Goal: Contribute content

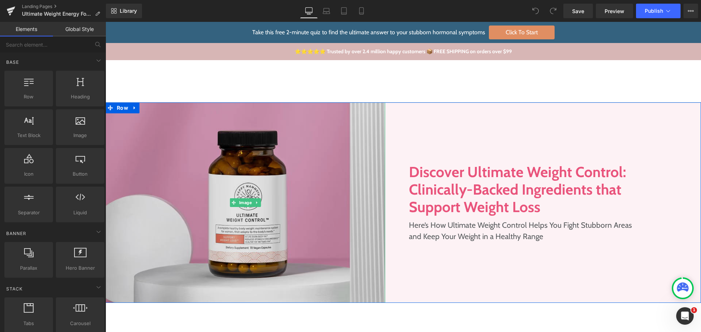
click at [289, 148] on img at bounding box center [245, 203] width 280 height 201
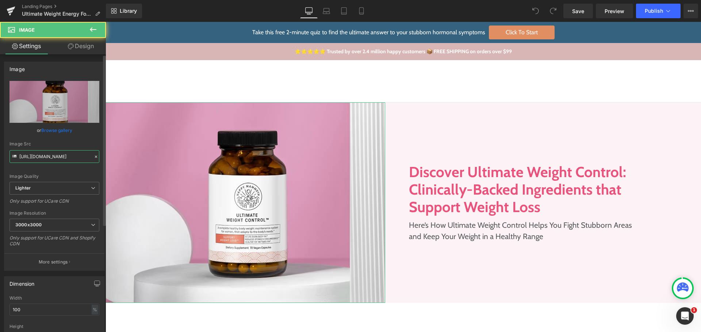
click at [80, 160] on input "https://ucarecdn.com/b943ba28-44e9-4d43-92a1-3b9f267c2210/-/format/auto/-/previ…" at bounding box center [54, 156] width 90 height 13
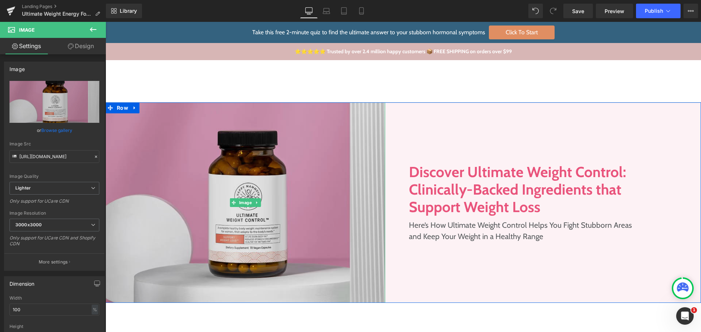
click at [262, 176] on img at bounding box center [245, 203] width 280 height 201
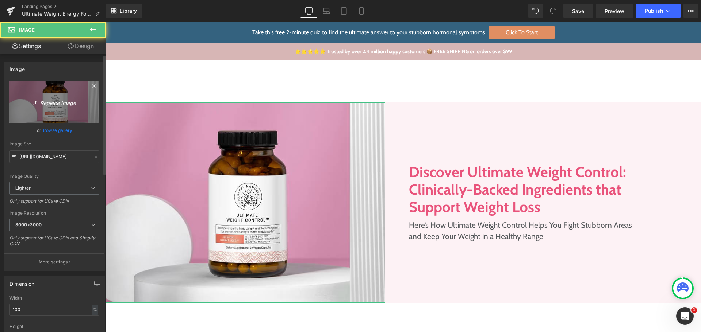
click at [53, 105] on icon "Replace Image" at bounding box center [54, 101] width 58 height 9
type input "C:\fakepath\uwc-img-us.jpg"
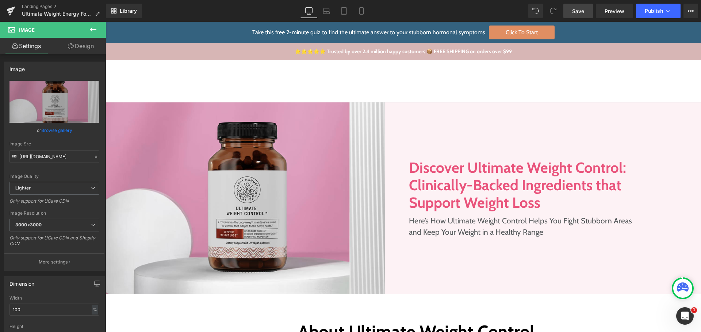
click at [578, 8] on span "Save" at bounding box center [578, 11] width 12 height 8
